Goal: Check status: Check status

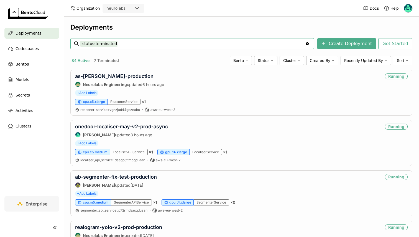
click at [100, 44] on input "-status:terminated" at bounding box center [192, 43] width 225 height 9
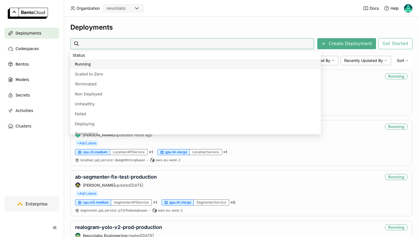
scroll to position [112, 0]
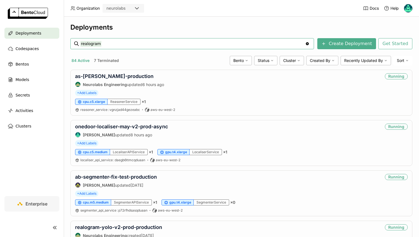
type input "realogram"
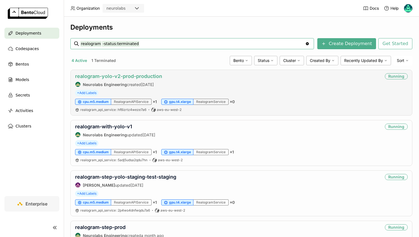
click at [122, 75] on link "realogram-yolo-v2-prod-production" at bounding box center [118, 76] width 87 height 6
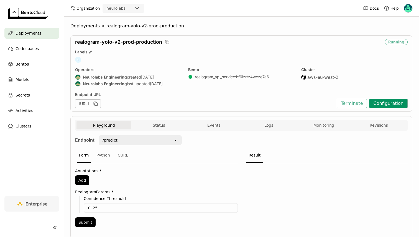
click at [388, 106] on button "Configuration" at bounding box center [388, 103] width 39 height 9
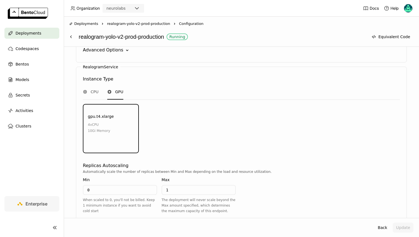
scroll to position [703, 0]
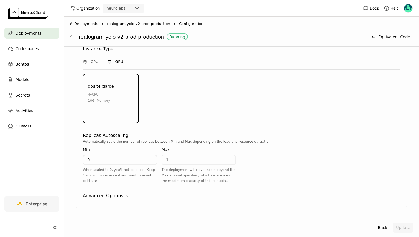
click at [112, 147] on div "Min 0 When scaled to 0, you'll not be billed. Keep 1 minimum instance if you wa…" at bounding box center [120, 165] width 74 height 37
click at [112, 156] on input "0" at bounding box center [119, 160] width 73 height 9
type input "1"
click at [292, 142] on div "Automatically scale the number of replicas between Min and Max depending on the…" at bounding box center [241, 163] width 317 height 49
click at [399, 224] on button "Update" at bounding box center [403, 228] width 21 height 10
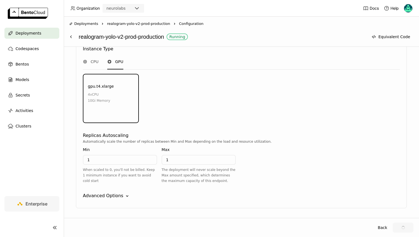
click at [124, 36] on div "realogram-yolo-v2-prod-production Running" at bounding box center [222, 37] width 287 height 11
copy div "realogram-yolo-v2-prod-production"
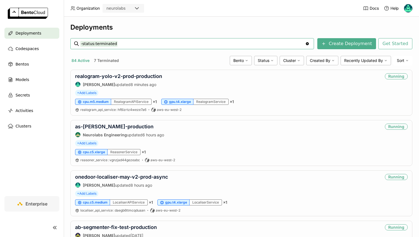
click at [128, 48] on div "-status:terminated -status:terminated" at bounding box center [192, 44] width 224 height 11
click at [124, 46] on input "-status:terminated" at bounding box center [192, 43] width 225 height 9
type input "generic-reasoner-pro"
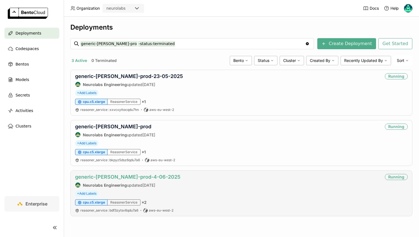
click at [118, 178] on link "generic-[PERSON_NAME]-prod-4-06-2025" at bounding box center [127, 177] width 105 height 6
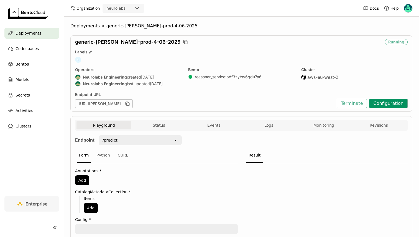
click at [389, 105] on button "Configuration" at bounding box center [388, 103] width 39 height 9
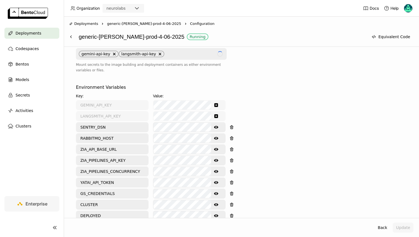
scroll to position [359, 0]
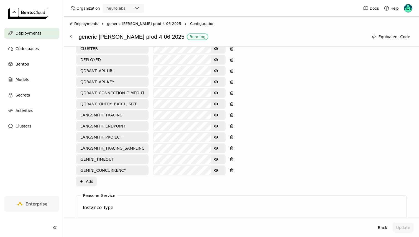
click at [216, 169] on icon "Show password text" at bounding box center [216, 170] width 4 height 3
click at [215, 158] on icon "Show password text" at bounding box center [216, 159] width 4 height 3
click at [217, 114] on icon "Show password text" at bounding box center [216, 115] width 4 height 3
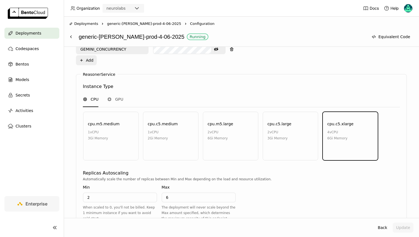
scroll to position [518, 0]
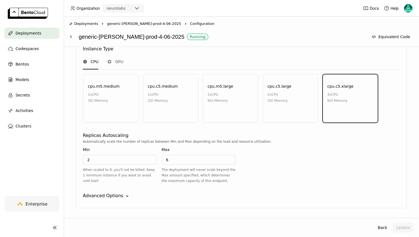
click at [107, 193] on div "Advanced Options" at bounding box center [103, 196] width 40 height 7
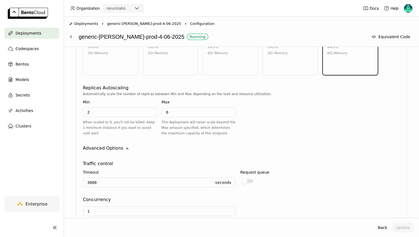
scroll to position [571, 0]
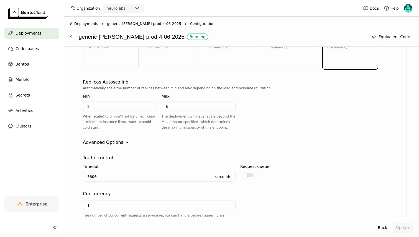
click at [178, 102] on input "6" at bounding box center [198, 106] width 73 height 9
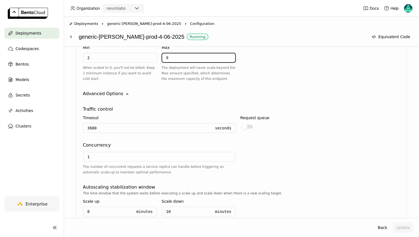
scroll to position [623, 0]
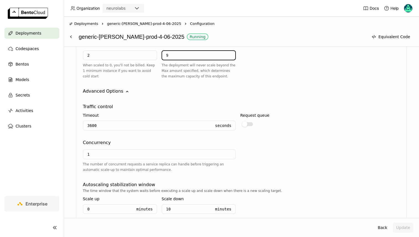
type input "9"
click at [122, 150] on input "1" at bounding box center [159, 154] width 152 height 9
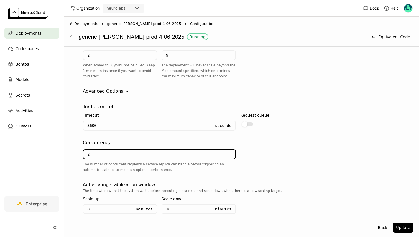
type input "2"
click at [292, 146] on div "2 The number of concurrent requests a service replica can handle before trigger…" at bounding box center [241, 161] width 317 height 31
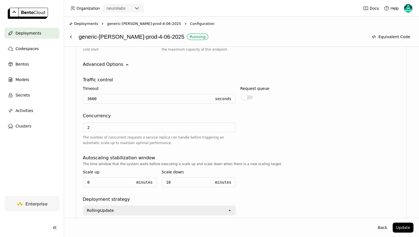
scroll to position [666, 0]
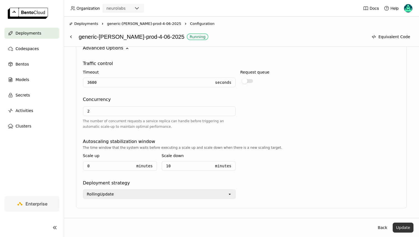
click at [401, 228] on button "Update" at bounding box center [403, 228] width 21 height 10
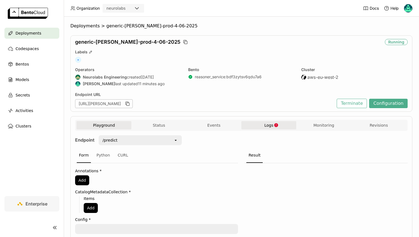
click at [265, 128] on button "Logs" at bounding box center [268, 125] width 55 height 8
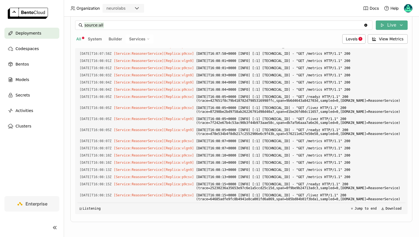
scroll to position [11758, 0]
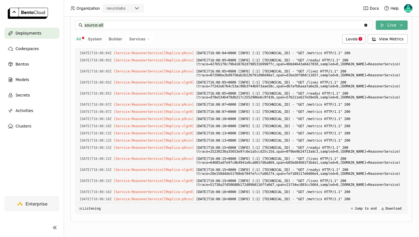
click at [342, 39] on div "All System Builder Services Levels View Metrics" at bounding box center [241, 38] width 333 height 9
click at [345, 39] on div "Levels" at bounding box center [353, 38] width 23 height 9
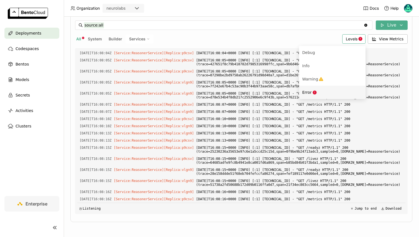
click at [320, 91] on div "Error" at bounding box center [332, 92] width 60 height 7
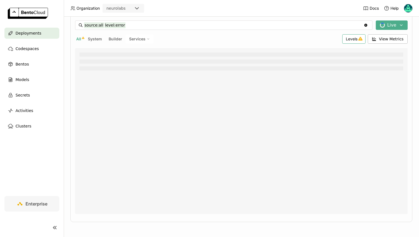
click at [347, 42] on div "Levels" at bounding box center [353, 38] width 23 height 9
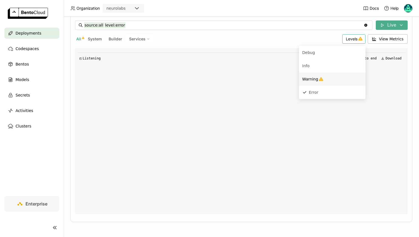
click at [319, 80] on icon "Menu" at bounding box center [321, 79] width 4 height 4
type input "source:all level:error level:warning"
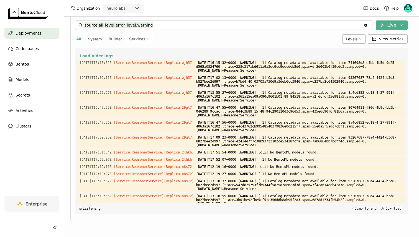
scroll to position [0, 0]
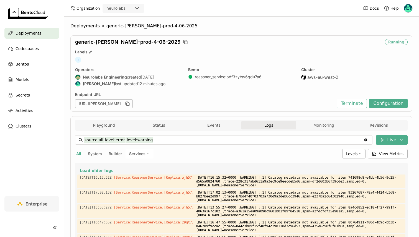
click at [29, 32] on span "Deployments" at bounding box center [29, 33] width 26 height 7
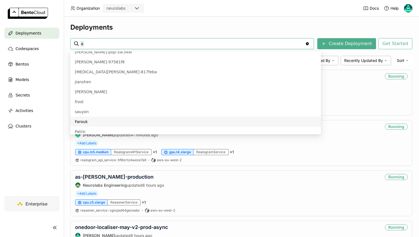
scroll to position [272, 0]
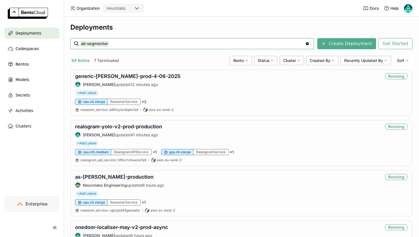
type input "ab-segmenter"
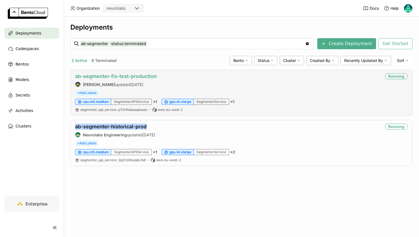
click at [111, 76] on link "ab-segmenter-fix-test-production" at bounding box center [116, 76] width 82 height 6
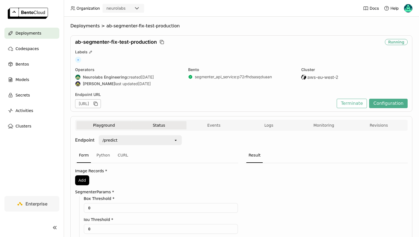
click at [173, 123] on button "Status" at bounding box center [158, 125] width 55 height 8
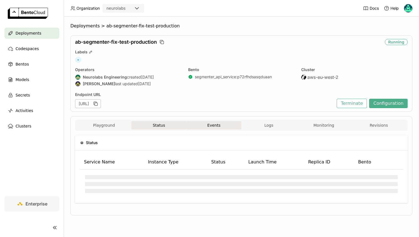
click at [223, 125] on button "Events" at bounding box center [214, 125] width 55 height 8
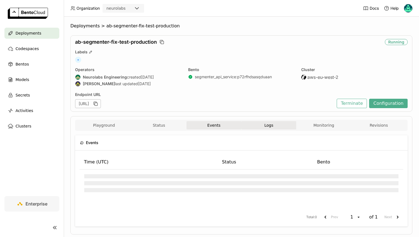
click at [253, 124] on button "Logs" at bounding box center [268, 125] width 55 height 8
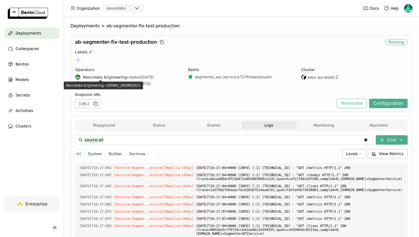
scroll to position [3860, 0]
click at [177, 78] on div "Neurolabs Engineering created [DATE]" at bounding box center [128, 78] width 106 height 6
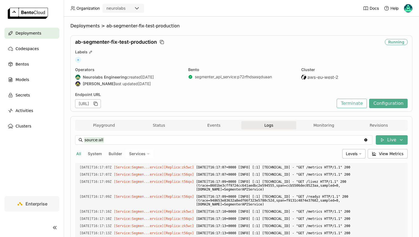
scroll to position [3904, 0]
click at [211, 78] on link "segmenter_api_service : p72rfhdsasqduaan" at bounding box center [233, 77] width 77 height 5
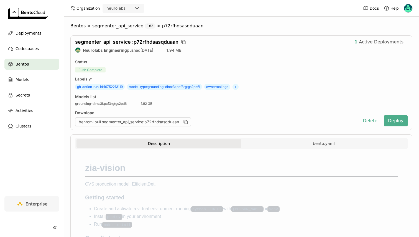
click at [117, 87] on span "gh_action_run_id : 16752213119" at bounding box center [100, 87] width 50 height 6
copy span "16752213119"
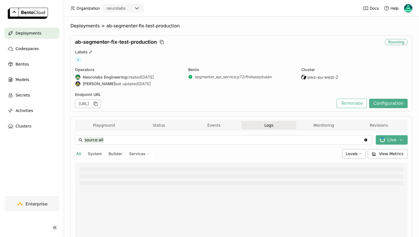
click at [158, 42] on div "ab-segmenter-fix-test-production" at bounding box center [229, 42] width 308 height 6
click at [162, 42] on icon "button" at bounding box center [162, 42] width 6 height 6
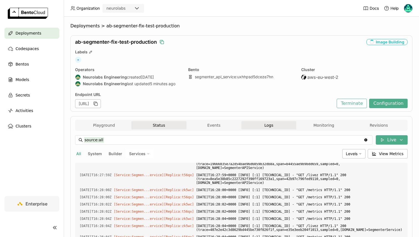
scroll to position [9345, 0]
click at [160, 127] on button "Status" at bounding box center [158, 125] width 55 height 8
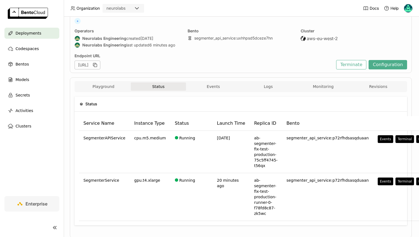
scroll to position [0, 1]
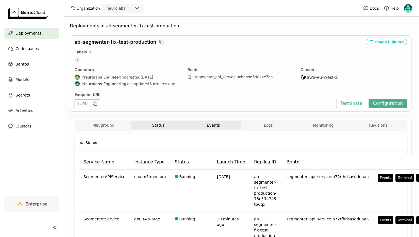
click at [204, 128] on button "Events" at bounding box center [213, 125] width 55 height 8
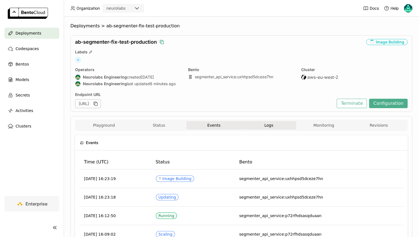
click at [249, 124] on button "Logs" at bounding box center [268, 125] width 55 height 8
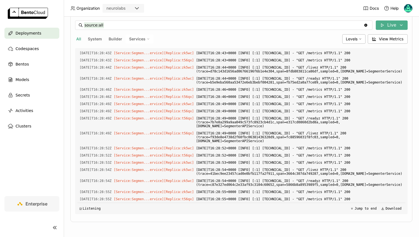
scroll to position [9645, 0]
click at [112, 39] on span "Builder" at bounding box center [116, 39] width 14 height 5
type input "source:builder"
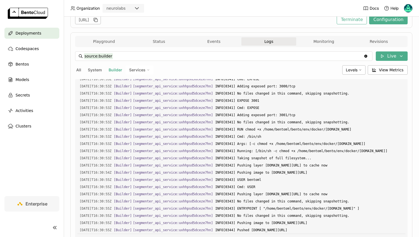
scroll to position [0, 0]
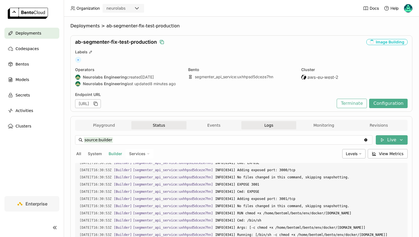
click at [169, 124] on button "Status" at bounding box center [158, 125] width 55 height 8
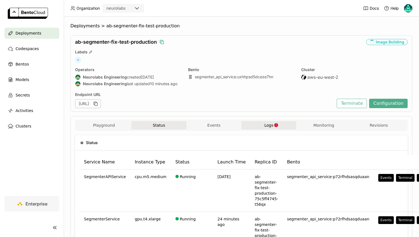
click at [261, 124] on button "Logs" at bounding box center [268, 125] width 55 height 8
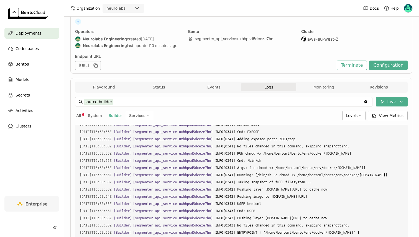
scroll to position [81, 0]
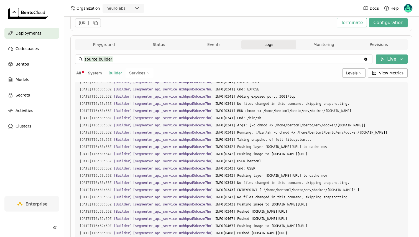
click at [80, 70] on button "All" at bounding box center [78, 73] width 7 height 7
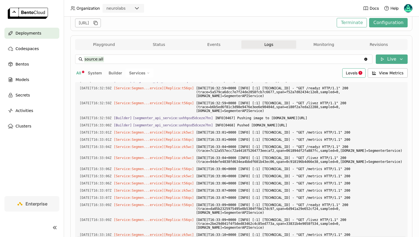
click at [350, 72] on span "Levels" at bounding box center [352, 73] width 12 height 5
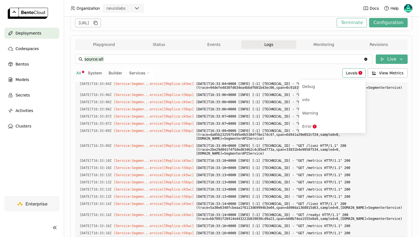
scroll to position [867, 0]
click at [321, 128] on div "Error" at bounding box center [332, 126] width 60 height 7
type input "source:all level:error"
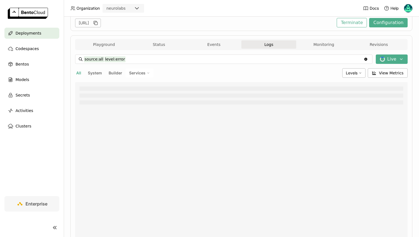
scroll to position [115, 0]
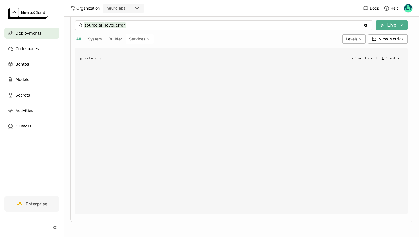
click at [148, 38] on icon at bounding box center [148, 38] width 3 height 3
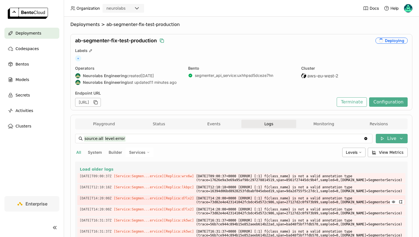
scroll to position [0, 0]
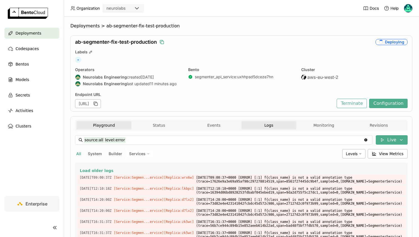
click at [113, 126] on button "Playground" at bounding box center [103, 125] width 55 height 8
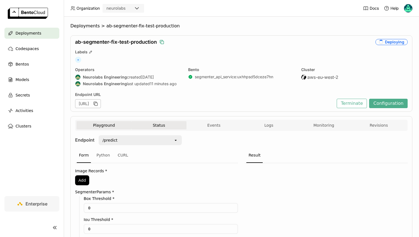
click at [149, 129] on button "Status" at bounding box center [158, 125] width 55 height 8
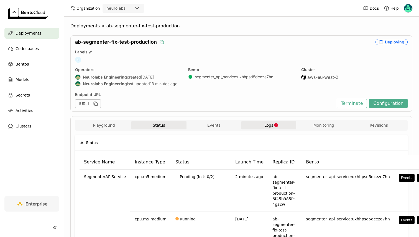
click at [264, 126] on span "Logs" at bounding box center [268, 125] width 9 height 5
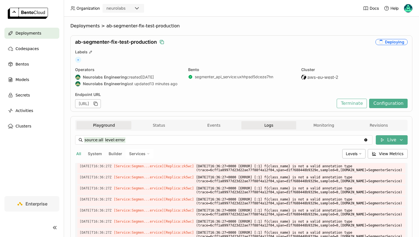
click at [113, 125] on button "Playground" at bounding box center [103, 125] width 55 height 8
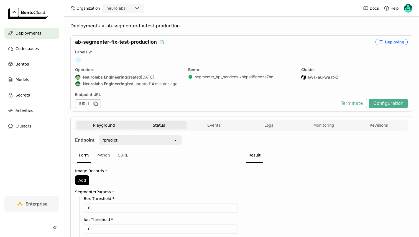
click at [160, 125] on button "Status" at bounding box center [158, 125] width 55 height 8
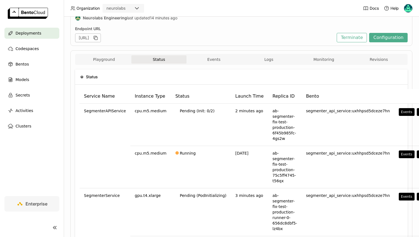
scroll to position [71, 0]
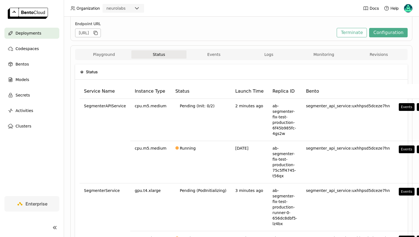
click at [212, 50] on div "Playground Status Events Logs Monitoring Revisions" at bounding box center [241, 54] width 333 height 11
click at [261, 51] on button "Logs" at bounding box center [268, 54] width 55 height 8
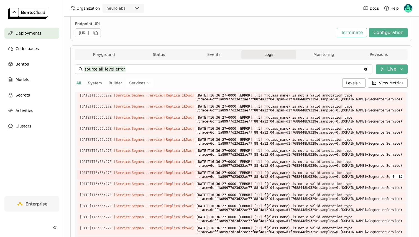
scroll to position [115, 0]
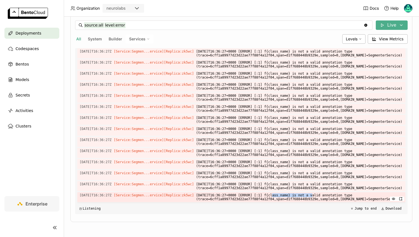
drag, startPoint x: 280, startPoint y: 193, endPoint x: 320, endPoint y: 193, distance: 40.5
click at [320, 193] on span "[DATE]T16:36:27+0000 [ERROR] [:1] f{class_name} is not a valid annotation type …" at bounding box center [299, 198] width 207 height 10
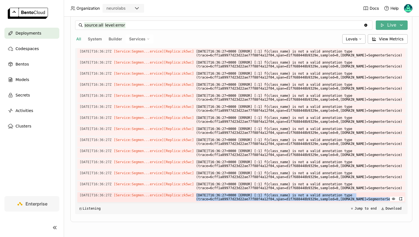
click at [320, 193] on span "[DATE]T16:36:27+0000 [ERROR] [:1] f{class_name} is not a valid annotation type …" at bounding box center [299, 198] width 207 height 10
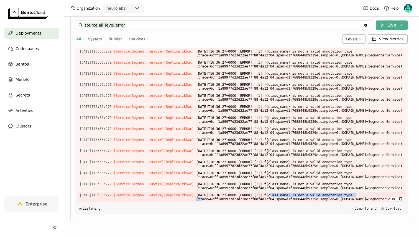
drag, startPoint x: 279, startPoint y: 191, endPoint x: 369, endPoint y: 191, distance: 89.5
click at [369, 193] on span "[DATE]T16:36:27+0000 [ERROR] [:1] f{class_name} is not a valid annotation type …" at bounding box center [299, 198] width 207 height 10
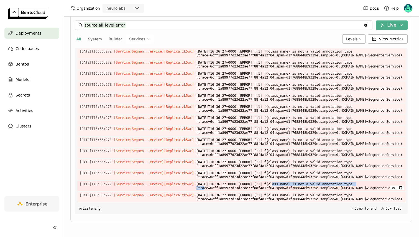
drag, startPoint x: 280, startPoint y: 175, endPoint x: 371, endPoint y: 175, distance: 90.9
click at [371, 182] on span "[DATE]T16:36:27+0000 [ERROR] [:1] f{class_name} is not a valid annotation type …" at bounding box center [299, 187] width 207 height 10
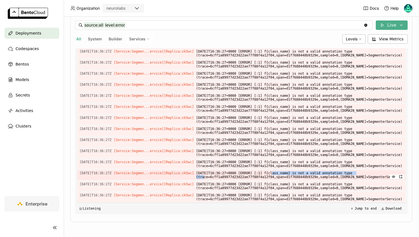
drag, startPoint x: 280, startPoint y: 161, endPoint x: 370, endPoint y: 162, distance: 90.1
click at [370, 170] on span "[DATE]T16:36:27+0000 [ERROR] [:1] f{class_name} is not a valid annotation type …" at bounding box center [299, 175] width 207 height 10
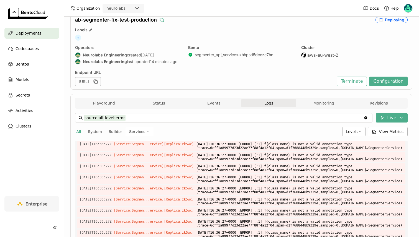
scroll to position [8, 0]
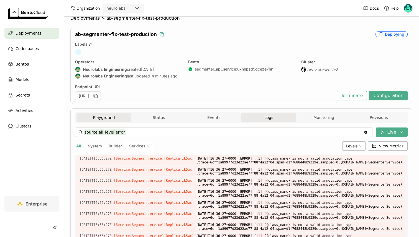
click at [122, 118] on button "Playground" at bounding box center [103, 118] width 55 height 8
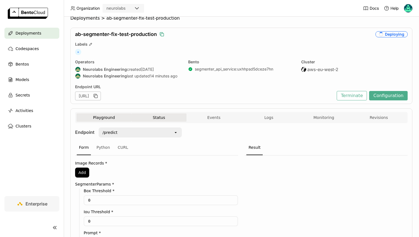
click at [156, 118] on button "Status" at bounding box center [158, 118] width 55 height 8
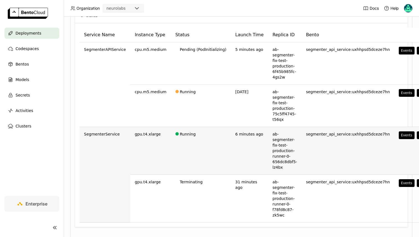
scroll to position [125, 0]
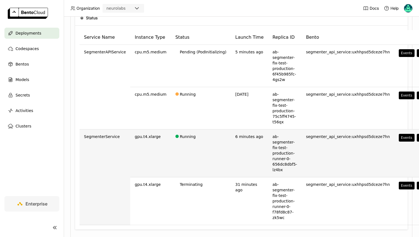
click at [145, 136] on td "gpu.t4.xlarge" at bounding box center [150, 154] width 40 height 48
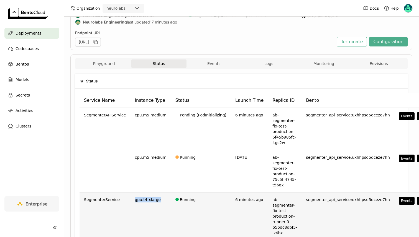
scroll to position [62, 0]
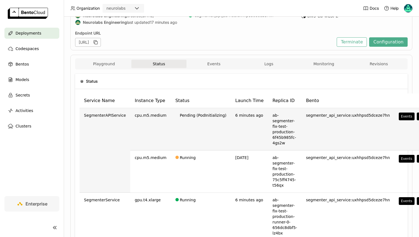
click at [179, 114] on td "Pending (PodInitializing)" at bounding box center [201, 129] width 60 height 42
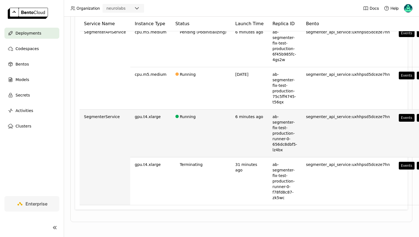
click at [174, 115] on td "Running" at bounding box center [201, 134] width 60 height 48
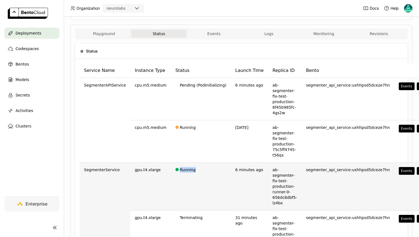
scroll to position [90, 0]
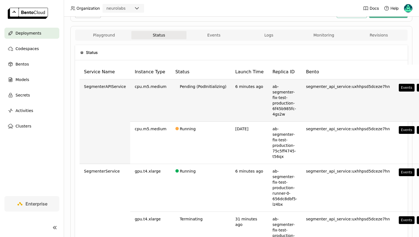
click at [105, 86] on span "SegmenterAPIService" at bounding box center [105, 87] width 42 height 6
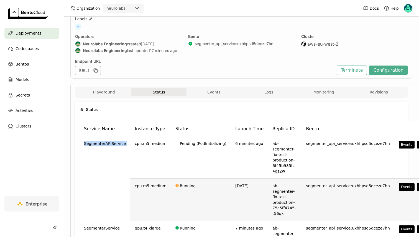
scroll to position [0, 0]
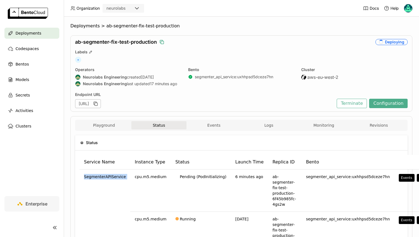
click at [163, 42] on icon "button" at bounding box center [162, 42] width 6 height 6
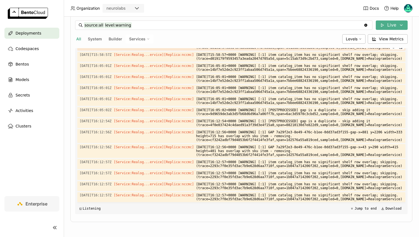
scroll to position [369, 0]
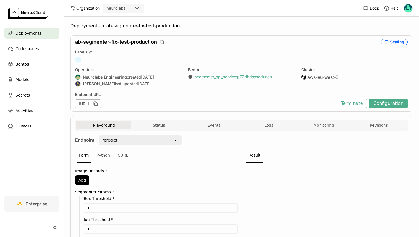
click at [211, 78] on link "segmenter_api_service : p72rfhdsasqduaan" at bounding box center [233, 77] width 77 height 5
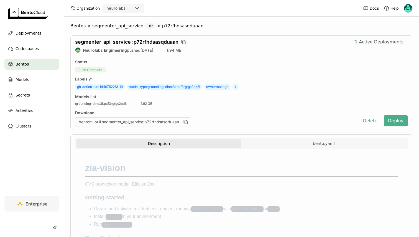
click at [17, 64] on span "Bentos" at bounding box center [22, 64] width 13 height 7
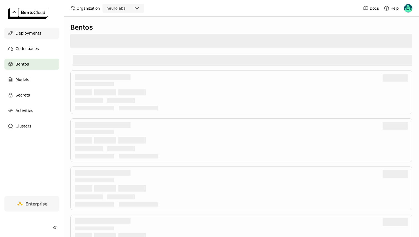
click at [23, 33] on span "Deployments" at bounding box center [29, 33] width 26 height 7
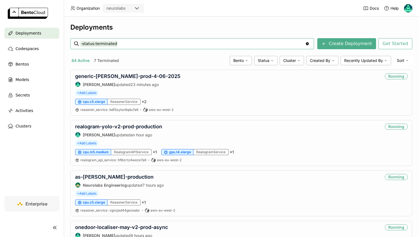
click at [108, 46] on input "-status:terminated" at bounding box center [192, 43] width 225 height 9
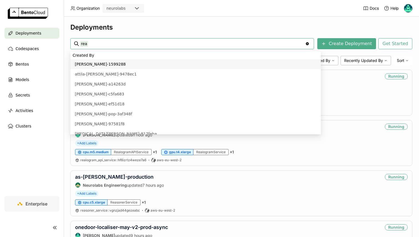
type input "reas"
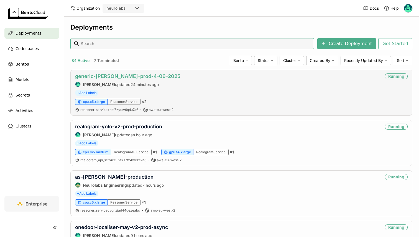
click at [130, 78] on link "generic-[PERSON_NAME]-prod-4-06-2025" at bounding box center [127, 76] width 105 height 6
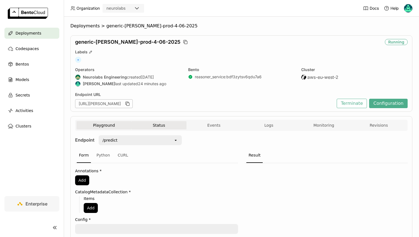
click at [176, 128] on button "Status" at bounding box center [158, 125] width 55 height 8
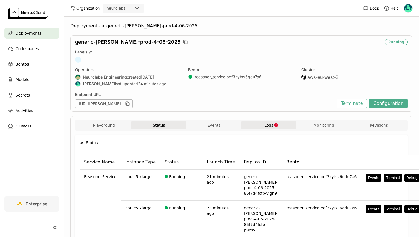
click at [251, 124] on button "Logs" at bounding box center [268, 125] width 55 height 8
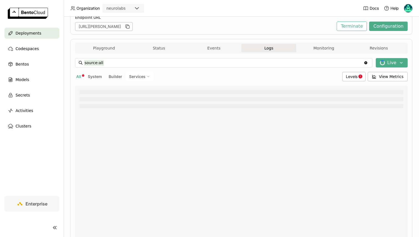
scroll to position [82, 0]
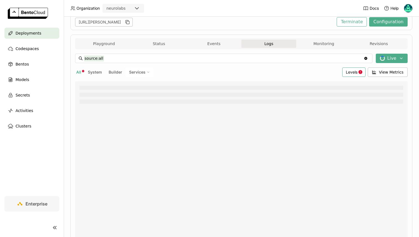
click at [354, 74] on span "Levels" at bounding box center [352, 72] width 12 height 5
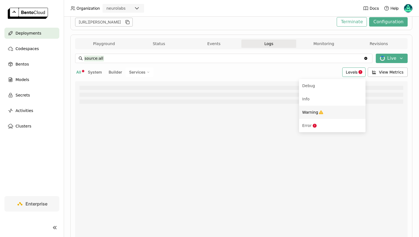
click at [324, 114] on div "Warning" at bounding box center [332, 112] width 60 height 7
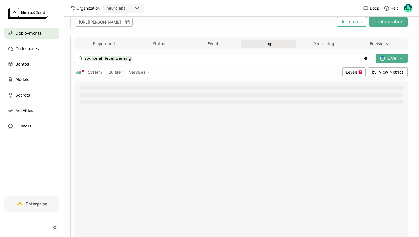
click at [353, 77] on div "source:all level:warning source:all level:warning Clear value Live All System B…" at bounding box center [241, 151] width 333 height 194
click at [354, 70] on span "Levels" at bounding box center [352, 72] width 12 height 5
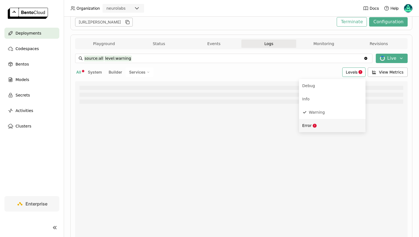
click at [323, 126] on div "Error" at bounding box center [332, 125] width 60 height 7
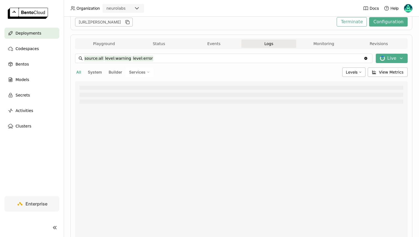
click at [348, 78] on div "source:all level:warning level:error source:all level:warning level:error Clear…" at bounding box center [241, 151] width 333 height 194
click at [351, 75] on div "Levels" at bounding box center [353, 72] width 23 height 9
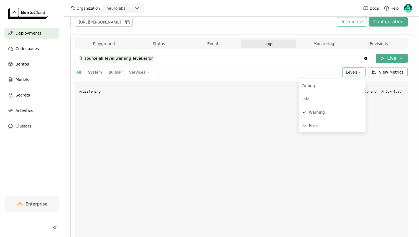
click at [262, 75] on div "All System Builder Services" at bounding box center [207, 72] width 265 height 9
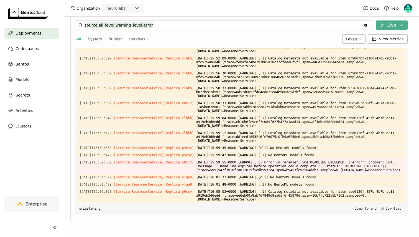
scroll to position [965, 0]
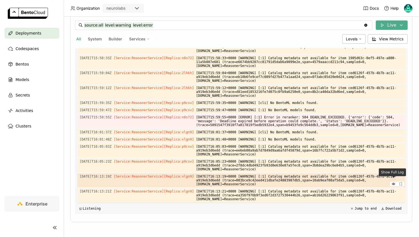
click at [399, 182] on icon "button" at bounding box center [401, 184] width 4 height 4
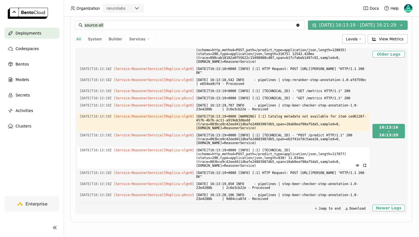
scroll to position [0, 0]
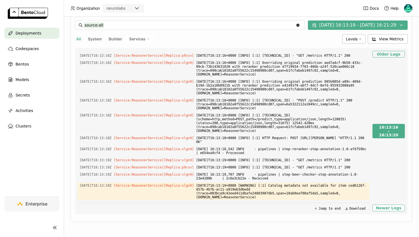
click at [382, 55] on button "Older Logs" at bounding box center [388, 54] width 32 height 7
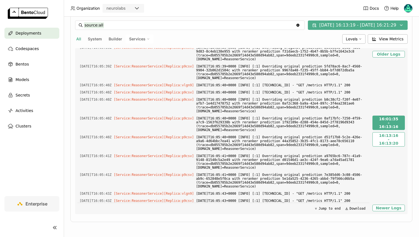
scroll to position [5146, 0]
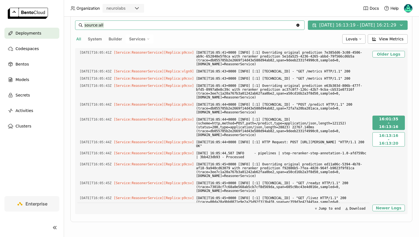
click at [113, 26] on input "source:all" at bounding box center [190, 25] width 212 height 9
type input "source:all prediction"
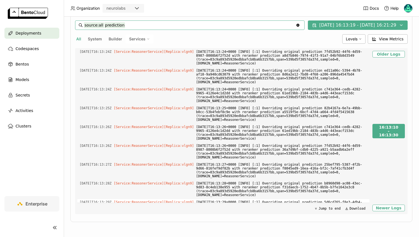
scroll to position [190, 0]
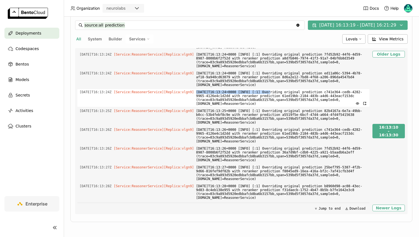
drag, startPoint x: 278, startPoint y: 139, endPoint x: 336, endPoint y: 137, distance: 58.5
click at [336, 107] on span "2025-08-19T16:13:24+0000 [INFO] [:1] Overriding original prediction c741e364-ce…" at bounding box center [281, 98] width 171 height 18
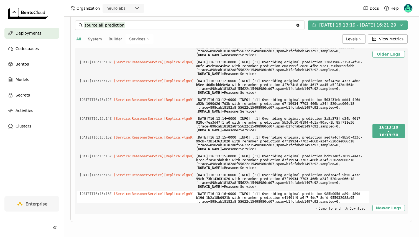
scroll to position [0, 0]
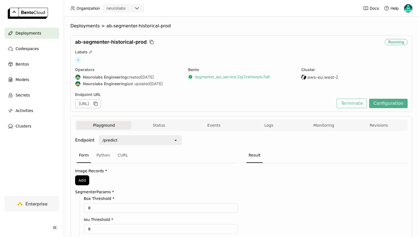
click at [211, 78] on link "segmenter_api_service : 2jq7zsttlwqdu7a6" at bounding box center [232, 77] width 75 height 5
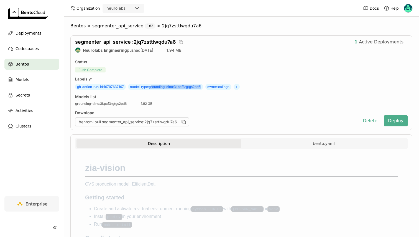
drag, startPoint x: 151, startPoint y: 87, endPoint x: 205, endPoint y: 87, distance: 53.8
click at [203, 87] on span "model_type : grounding-dino:3kpcf3rgtgs2pd6l" at bounding box center [165, 87] width 75 height 6
copy span "rounding-dino:3kpcf3rgtgs2pd6l"
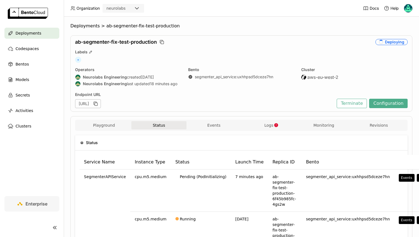
scroll to position [97, 0]
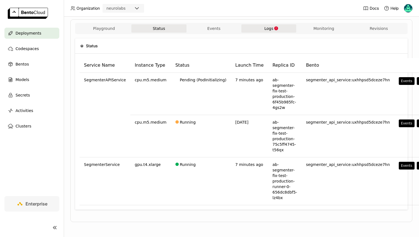
click at [266, 32] on button "Logs" at bounding box center [268, 28] width 55 height 8
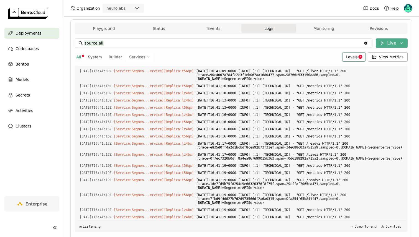
scroll to position [899, 0]
click at [351, 59] on span "Levels" at bounding box center [352, 57] width 12 height 5
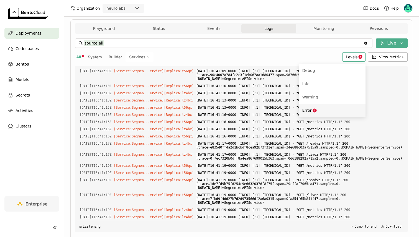
click at [328, 109] on div "Error" at bounding box center [332, 110] width 60 height 7
type input "source:all level:error"
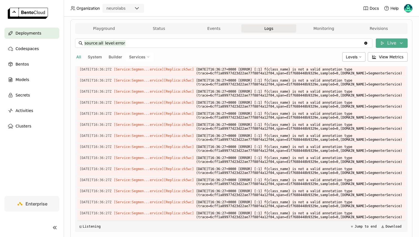
scroll to position [1128, 0]
click at [212, 31] on button "Events" at bounding box center [214, 28] width 55 height 8
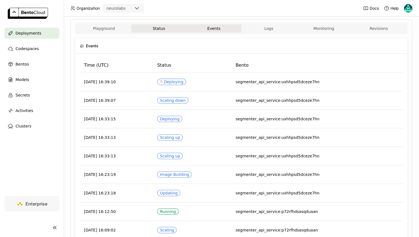
click at [175, 32] on button "Status" at bounding box center [158, 28] width 55 height 8
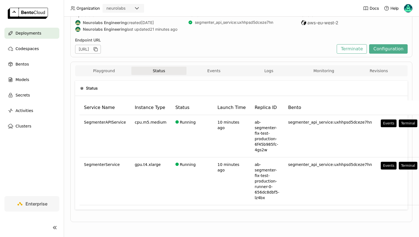
scroll to position [55, 0]
